Goal: Check status: Check status

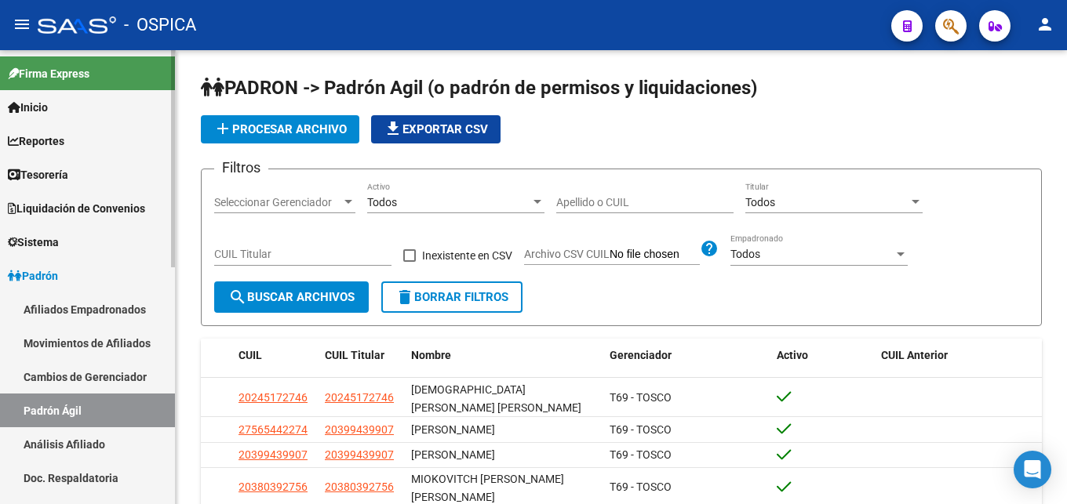
click at [56, 439] on link "Análisis Afiliado" at bounding box center [87, 445] width 175 height 34
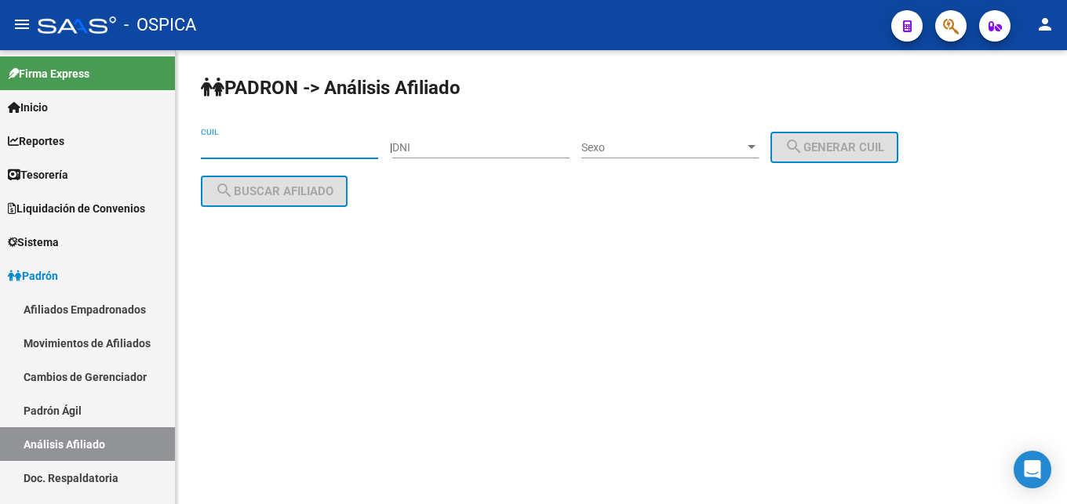
paste input "20-21547836-0"
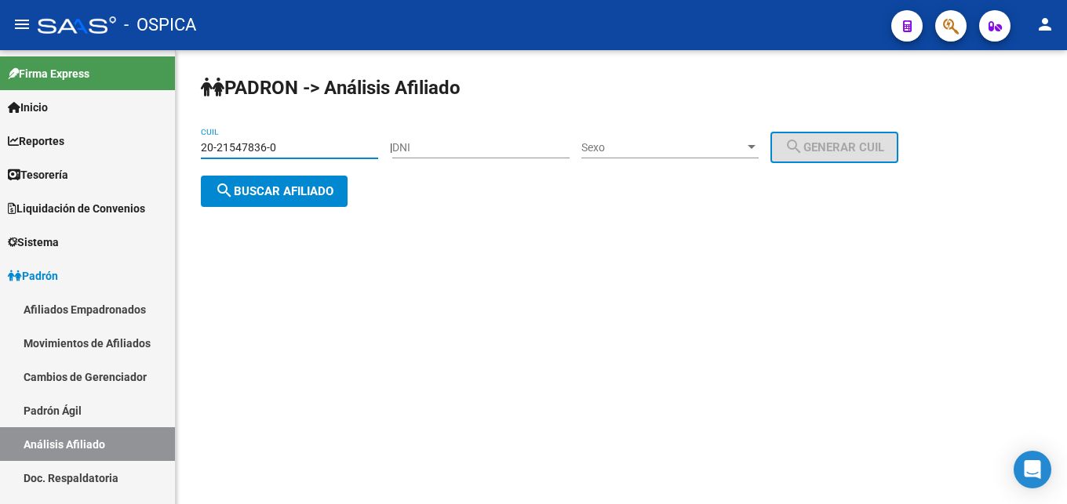
type input "20-21547836-0"
click at [289, 198] on span "search Buscar afiliado" at bounding box center [274, 191] width 118 height 14
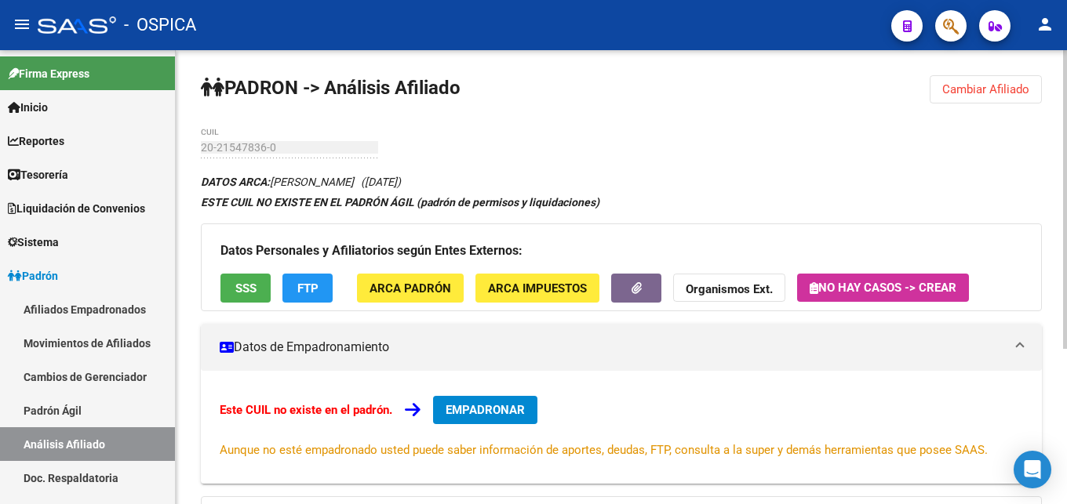
scroll to position [237, 0]
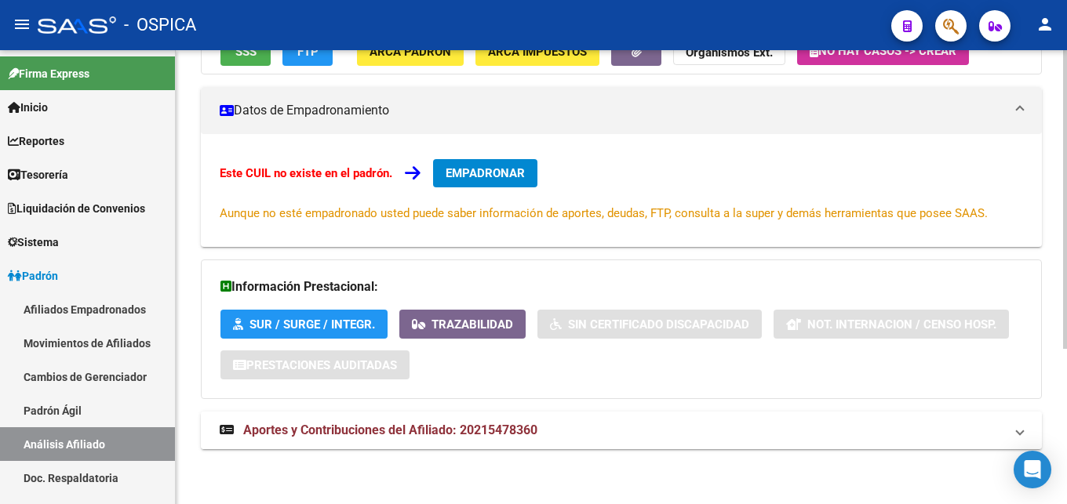
click at [478, 428] on span "Aportes y Contribuciones del Afiliado: 20215478360" at bounding box center [390, 430] width 294 height 15
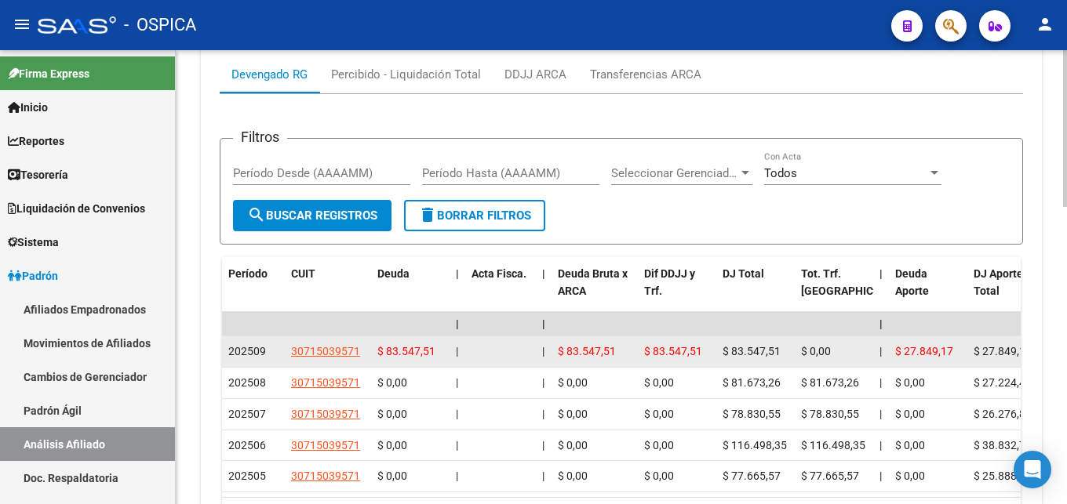
scroll to position [717, 0]
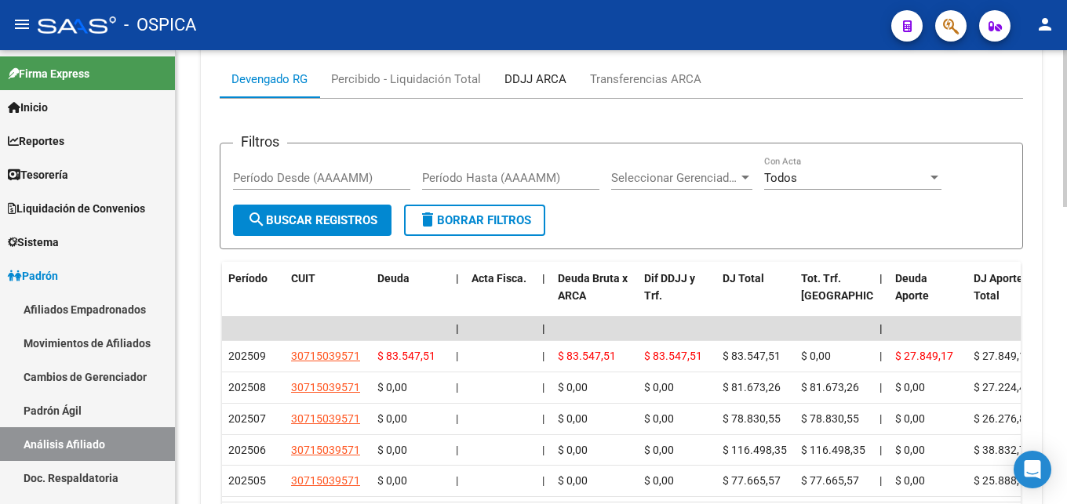
click at [568, 75] on div "DDJJ ARCA" at bounding box center [536, 79] width 86 height 38
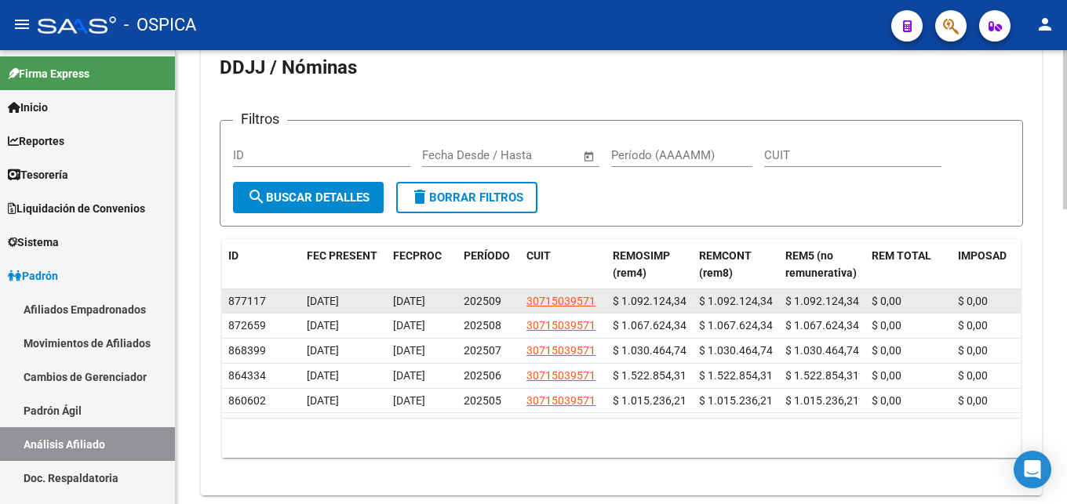
scroll to position [679, 0]
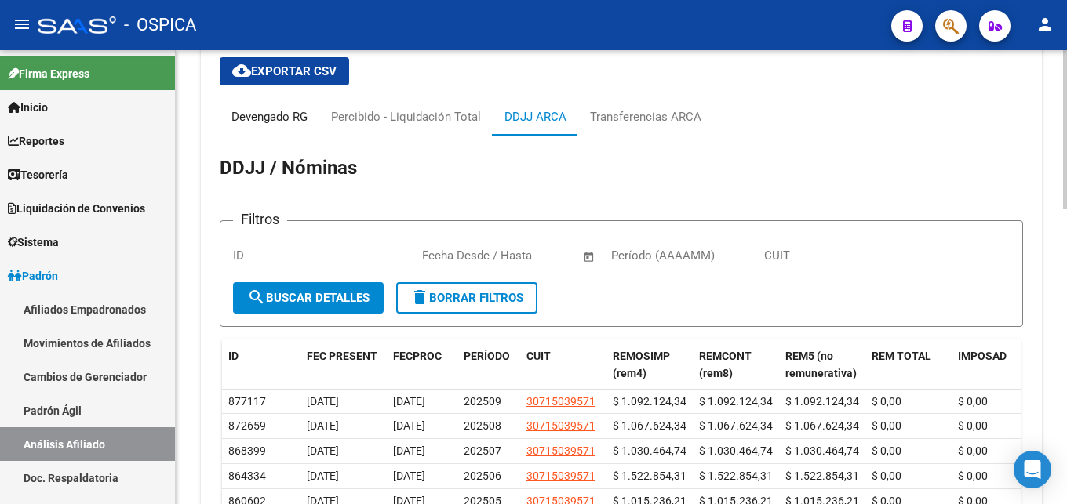
click at [292, 126] on div "Devengado RG" at bounding box center [270, 117] width 100 height 38
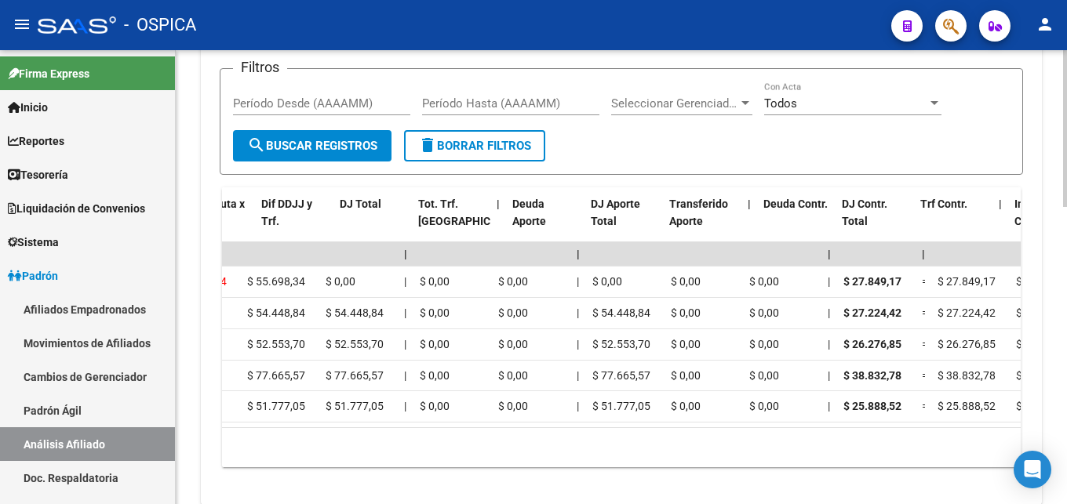
scroll to position [0, 366]
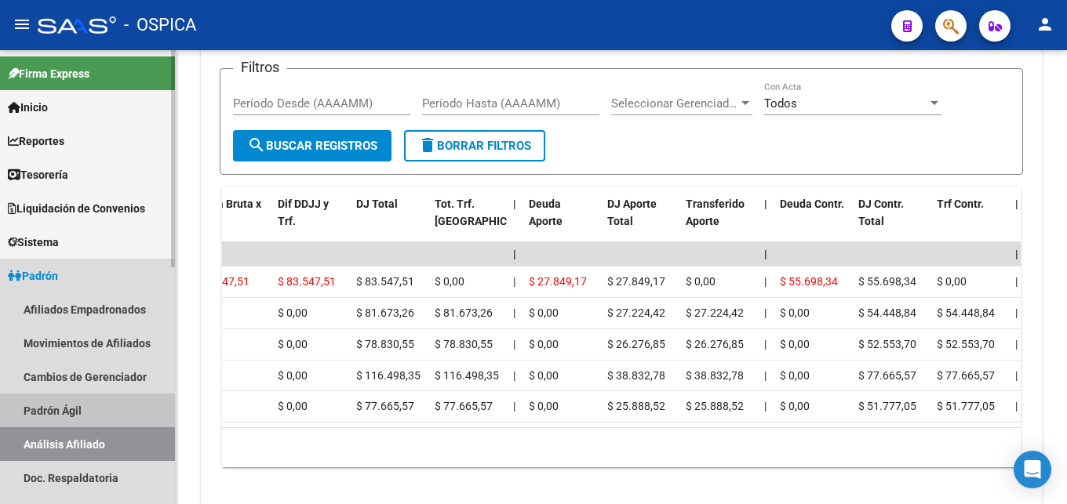
click at [75, 410] on link "Padrón Ágil" at bounding box center [87, 411] width 175 height 34
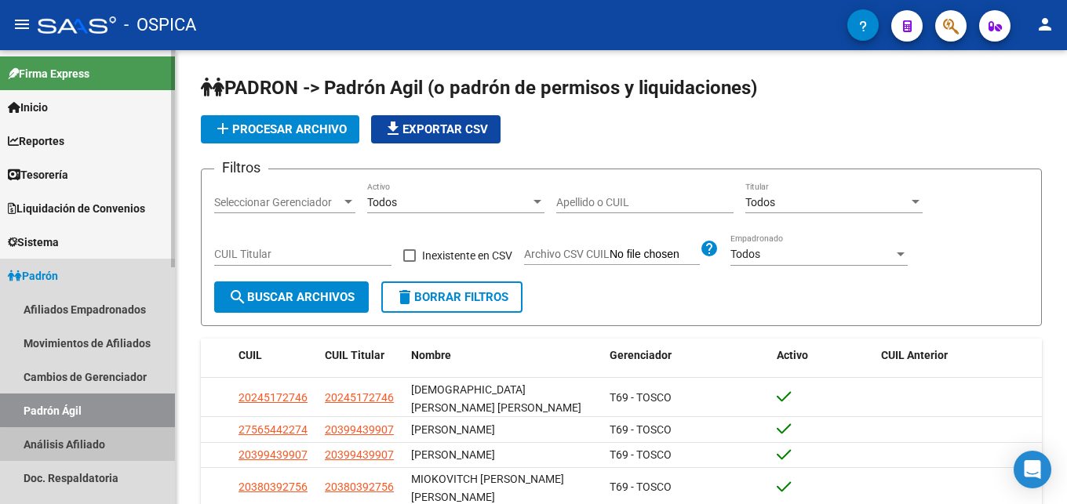
click at [113, 447] on link "Análisis Afiliado" at bounding box center [87, 445] width 175 height 34
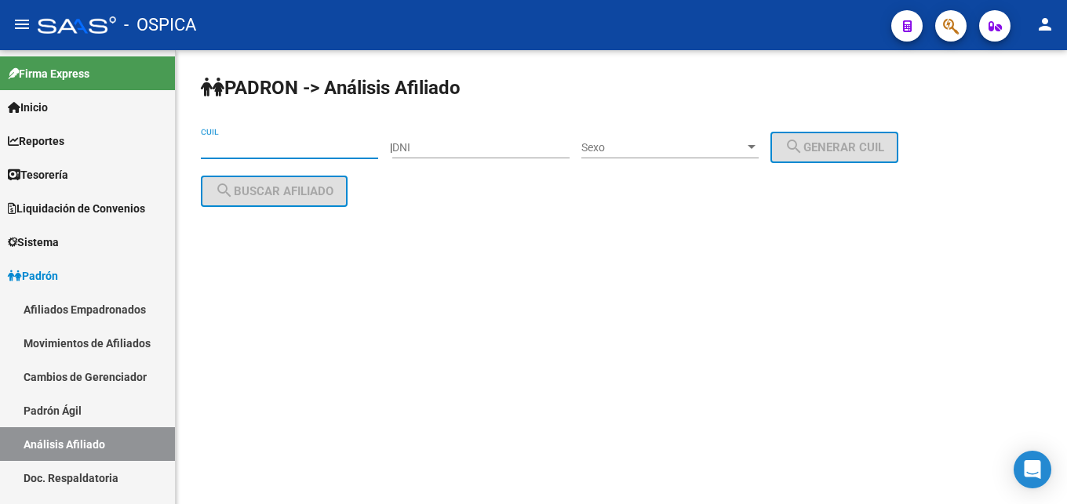
paste input "27-96248760-8"
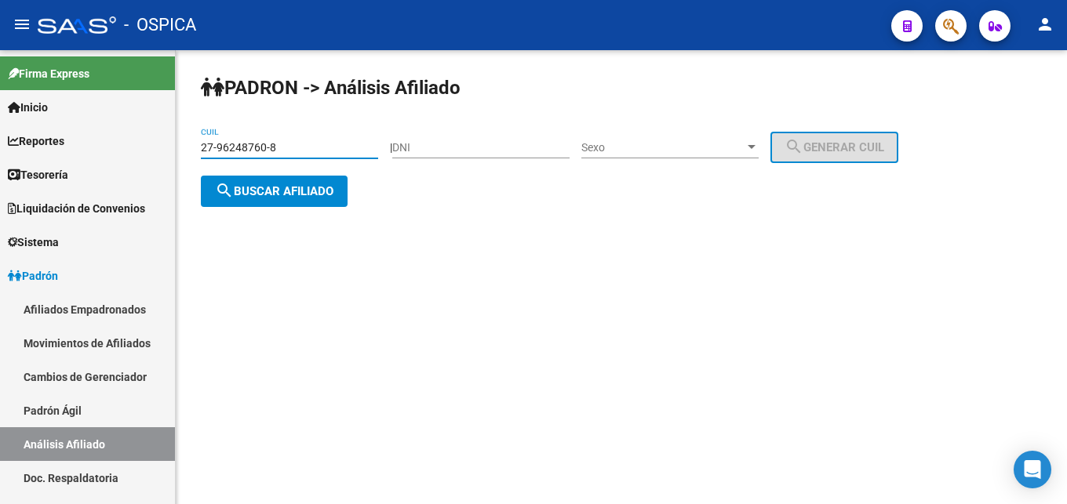
type input "27-96248760-8"
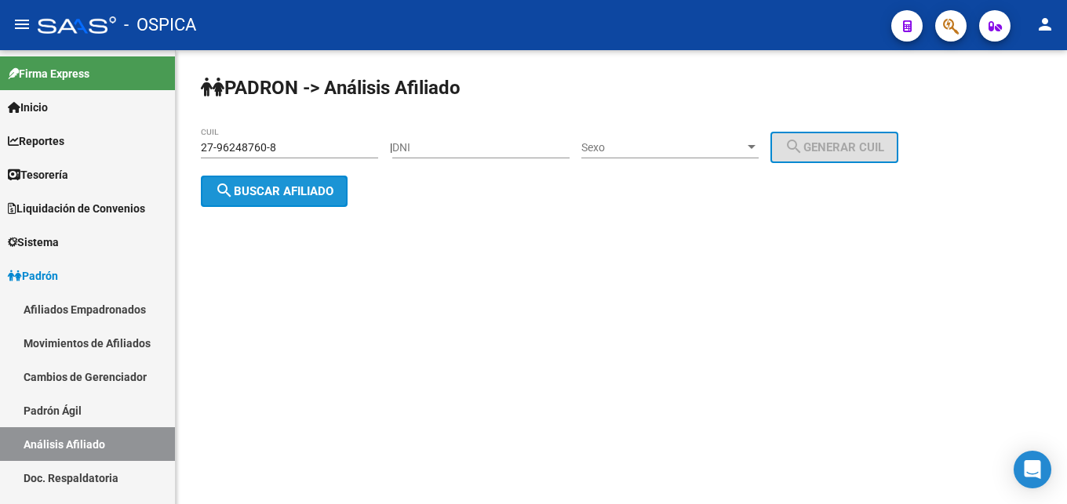
click at [282, 204] on button "search Buscar afiliado" at bounding box center [274, 191] width 147 height 31
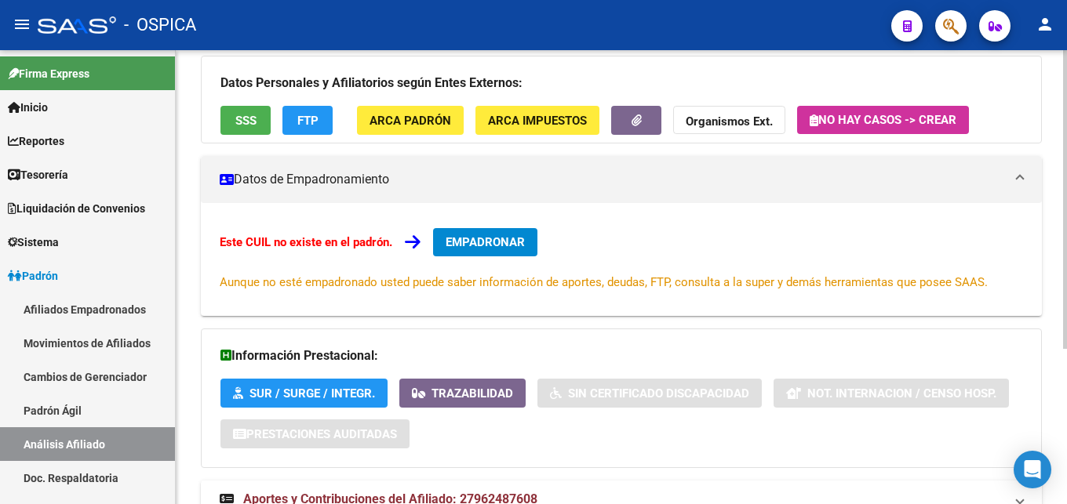
scroll to position [237, 0]
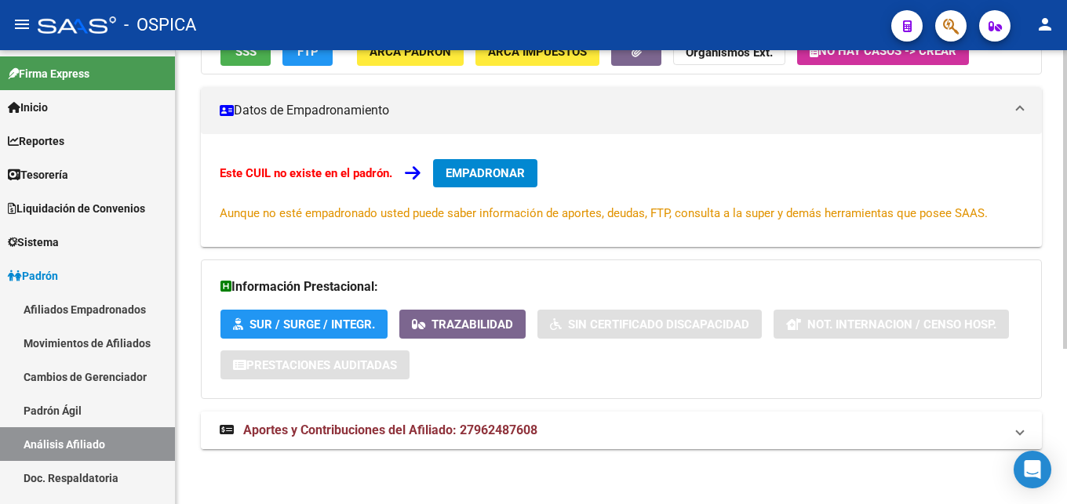
click at [547, 427] on mat-panel-title "Aportes y Contribuciones del Afiliado: 27962487608" at bounding box center [612, 430] width 785 height 17
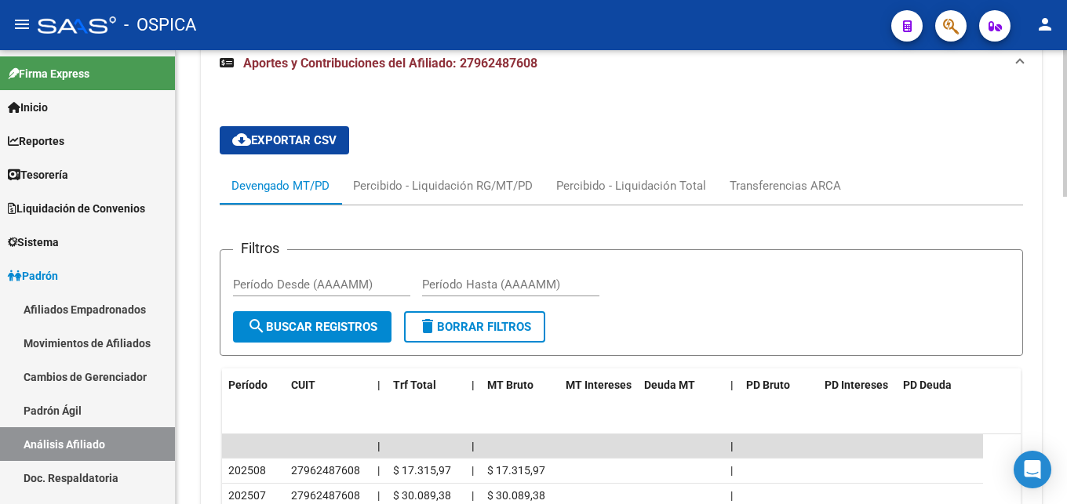
scroll to position [637, 0]
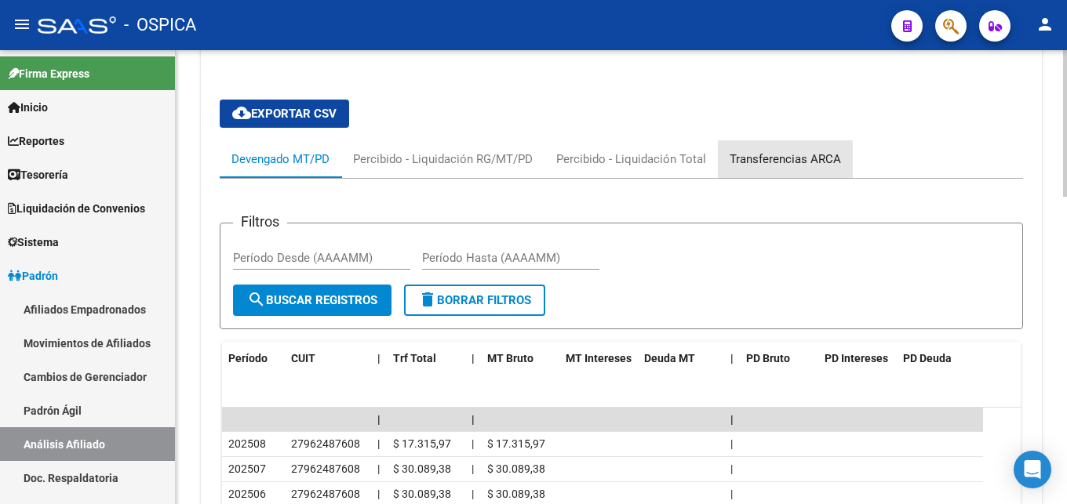
click at [730, 162] on div "Transferencias ARCA" at bounding box center [785, 159] width 111 height 17
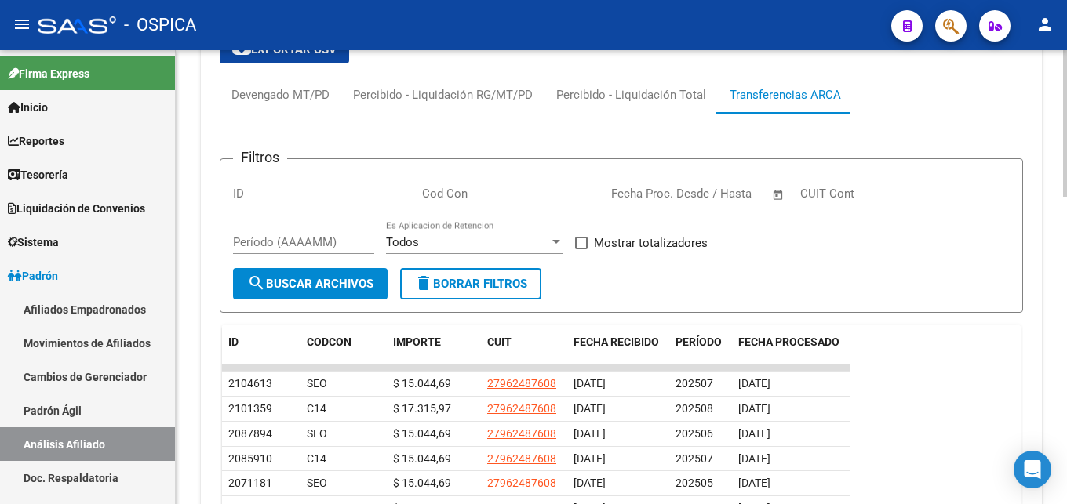
scroll to position [712, 0]
